Goal: Transaction & Acquisition: Purchase product/service

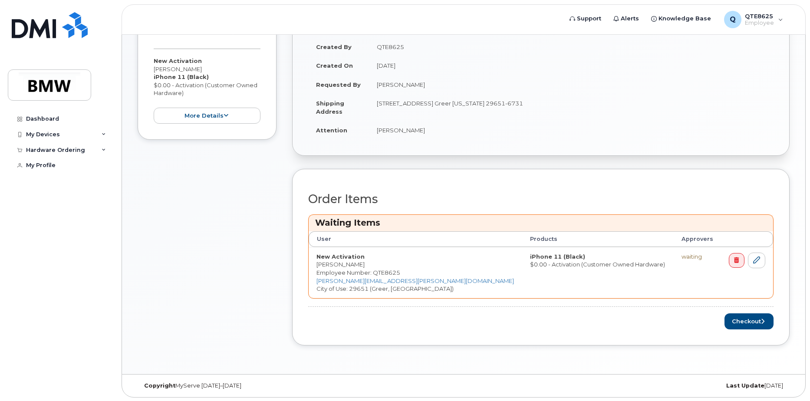
scroll to position [161, 0]
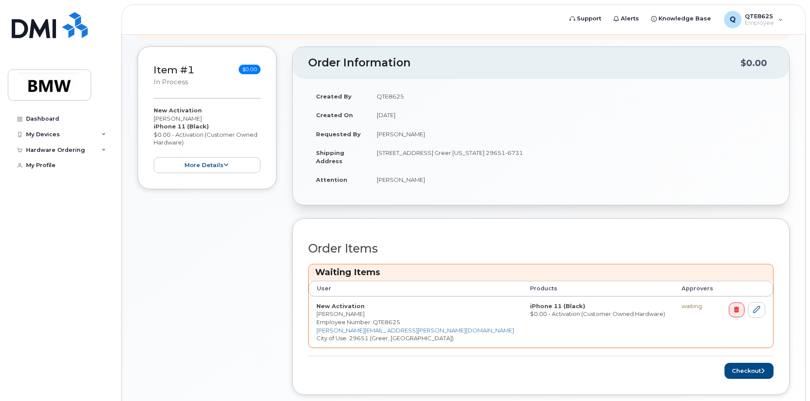
scroll to position [161, 0]
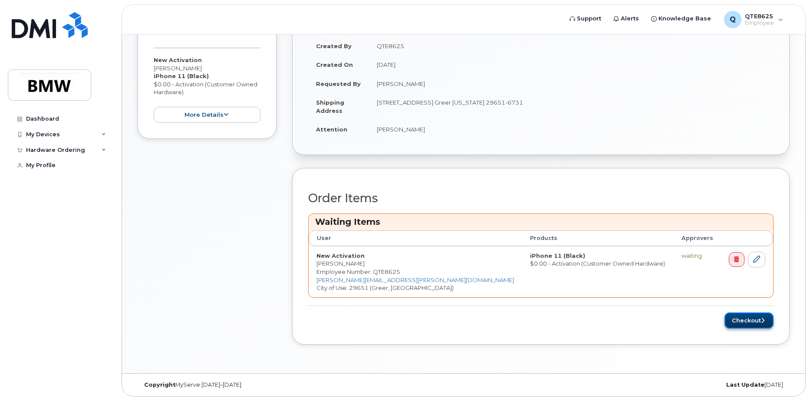
click at [737, 318] on button "Checkout" at bounding box center [748, 320] width 49 height 16
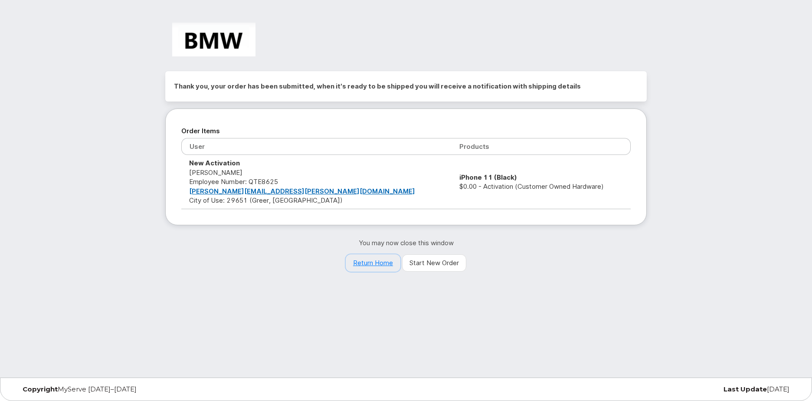
click at [384, 263] on link "Return Home" at bounding box center [373, 262] width 55 height 17
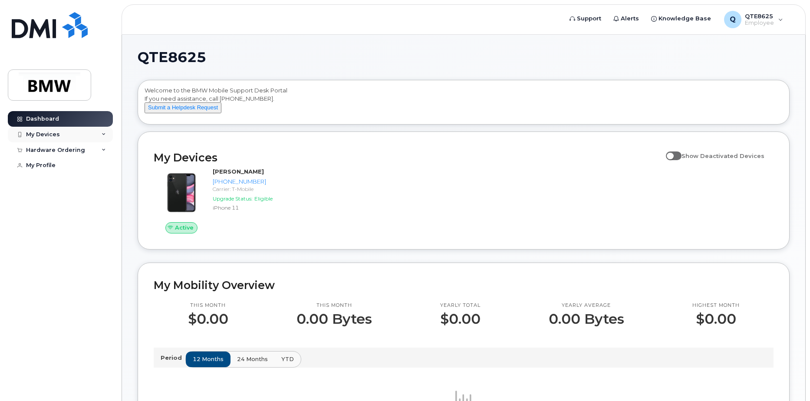
click at [85, 136] on div "My Devices" at bounding box center [60, 135] width 105 height 16
click at [58, 198] on div "Hardware Ordering" at bounding box center [55, 197] width 59 height 7
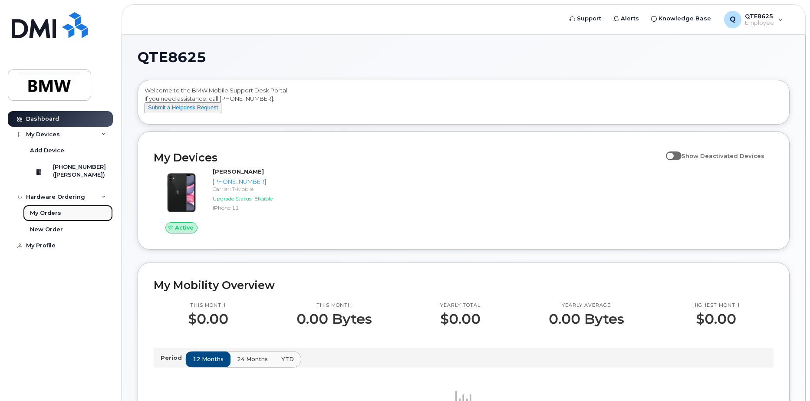
click at [57, 217] on div "My Orders" at bounding box center [45, 213] width 31 height 8
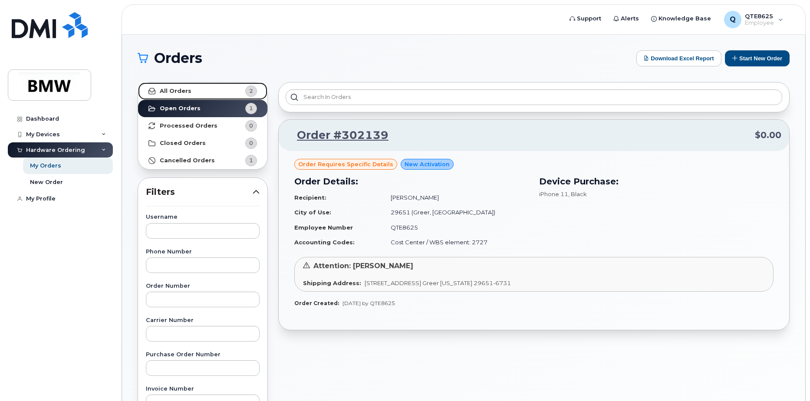
click at [209, 92] on link "All Orders 2" at bounding box center [202, 90] width 129 height 17
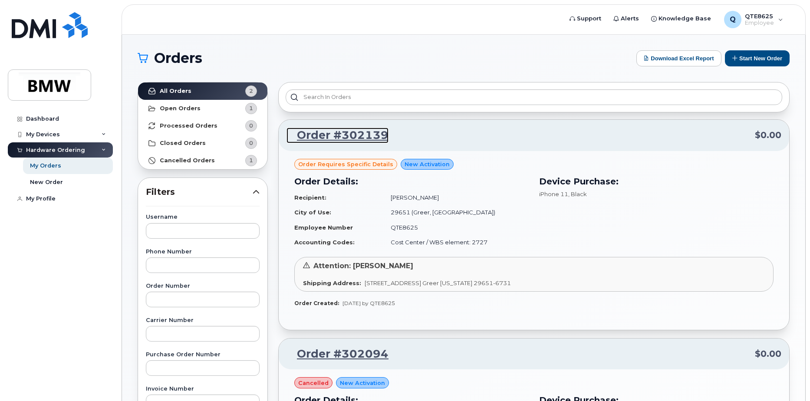
click at [321, 132] on link "Order #302139" at bounding box center [337, 136] width 102 height 16
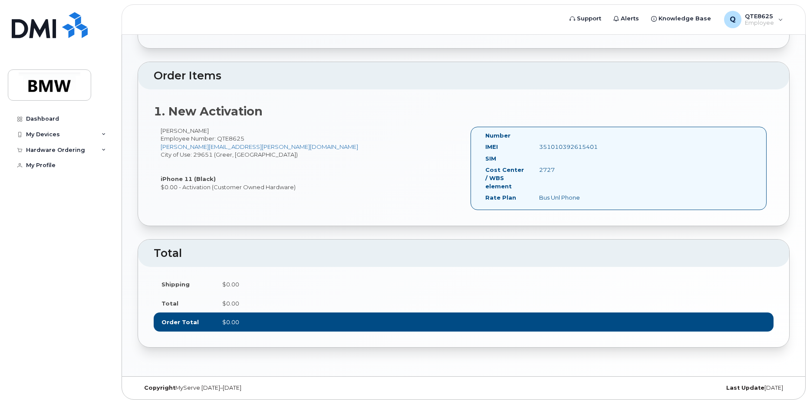
scroll to position [193, 0]
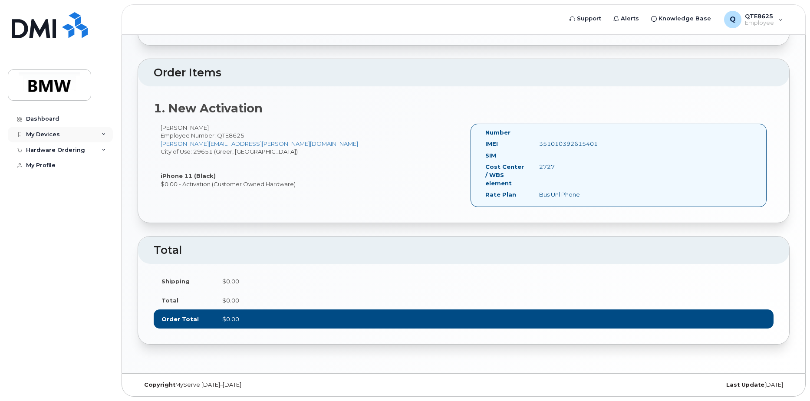
click at [64, 135] on div "My Devices" at bounding box center [60, 135] width 105 height 16
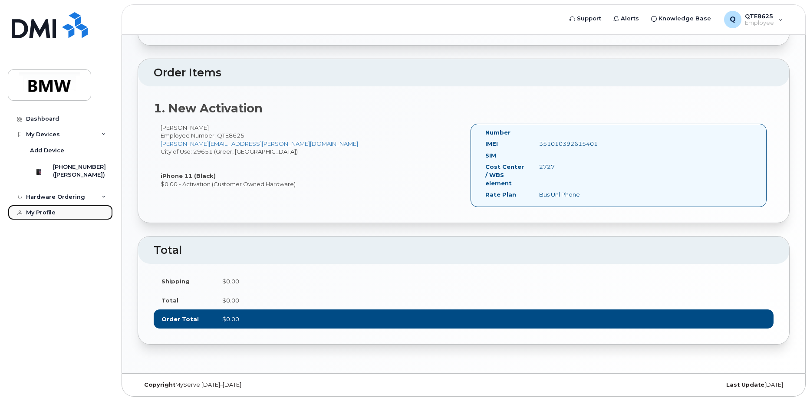
click at [82, 210] on link "My Profile" at bounding box center [60, 213] width 105 height 16
click at [86, 201] on div "Hardware Ordering" at bounding box center [60, 197] width 105 height 16
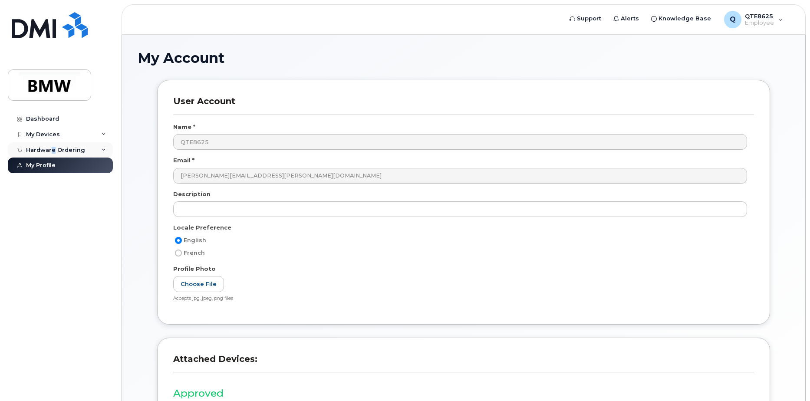
click at [53, 153] on div "Hardware Ordering" at bounding box center [55, 150] width 59 height 7
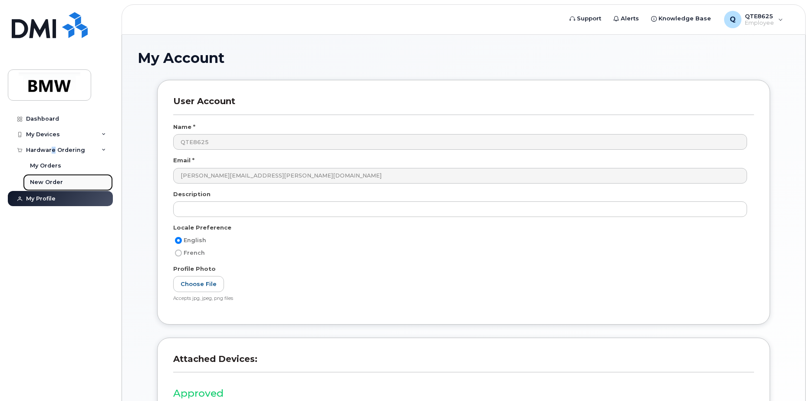
drag, startPoint x: 53, startPoint y: 153, endPoint x: 55, endPoint y: 181, distance: 28.7
click at [55, 181] on div "New Order" at bounding box center [46, 182] width 33 height 8
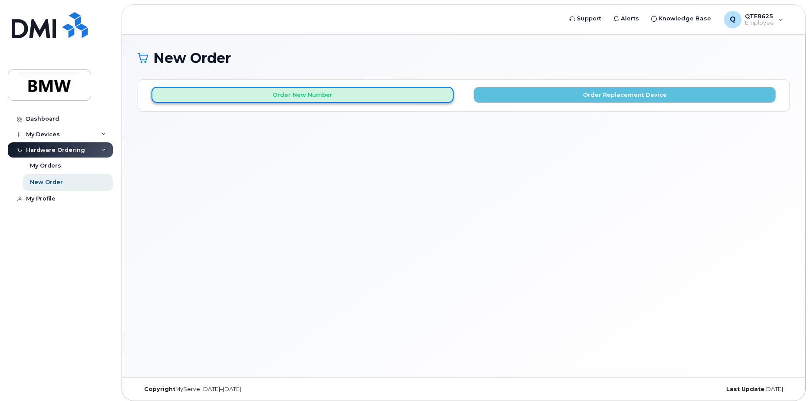
click at [280, 96] on button "Order New Number" at bounding box center [302, 95] width 302 height 16
click at [391, 93] on button "Order New Number" at bounding box center [302, 95] width 302 height 16
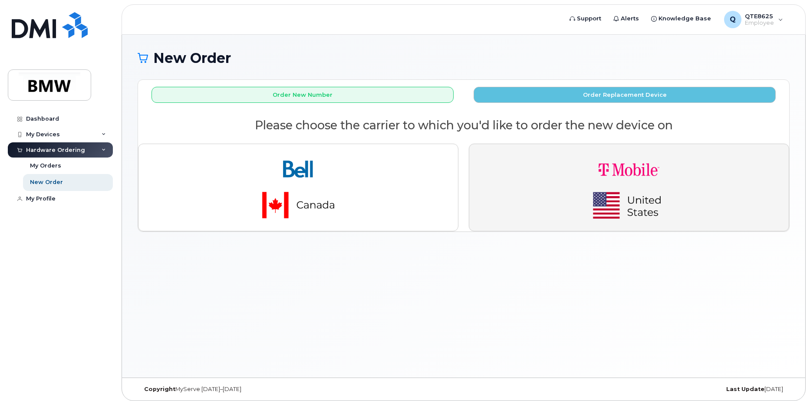
click at [622, 175] on img "button" at bounding box center [629, 187] width 122 height 73
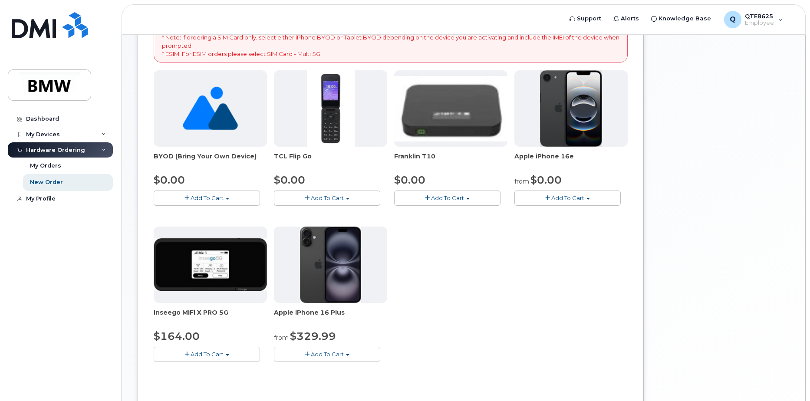
scroll to position [43, 0]
